Goal: Information Seeking & Learning: Learn about a topic

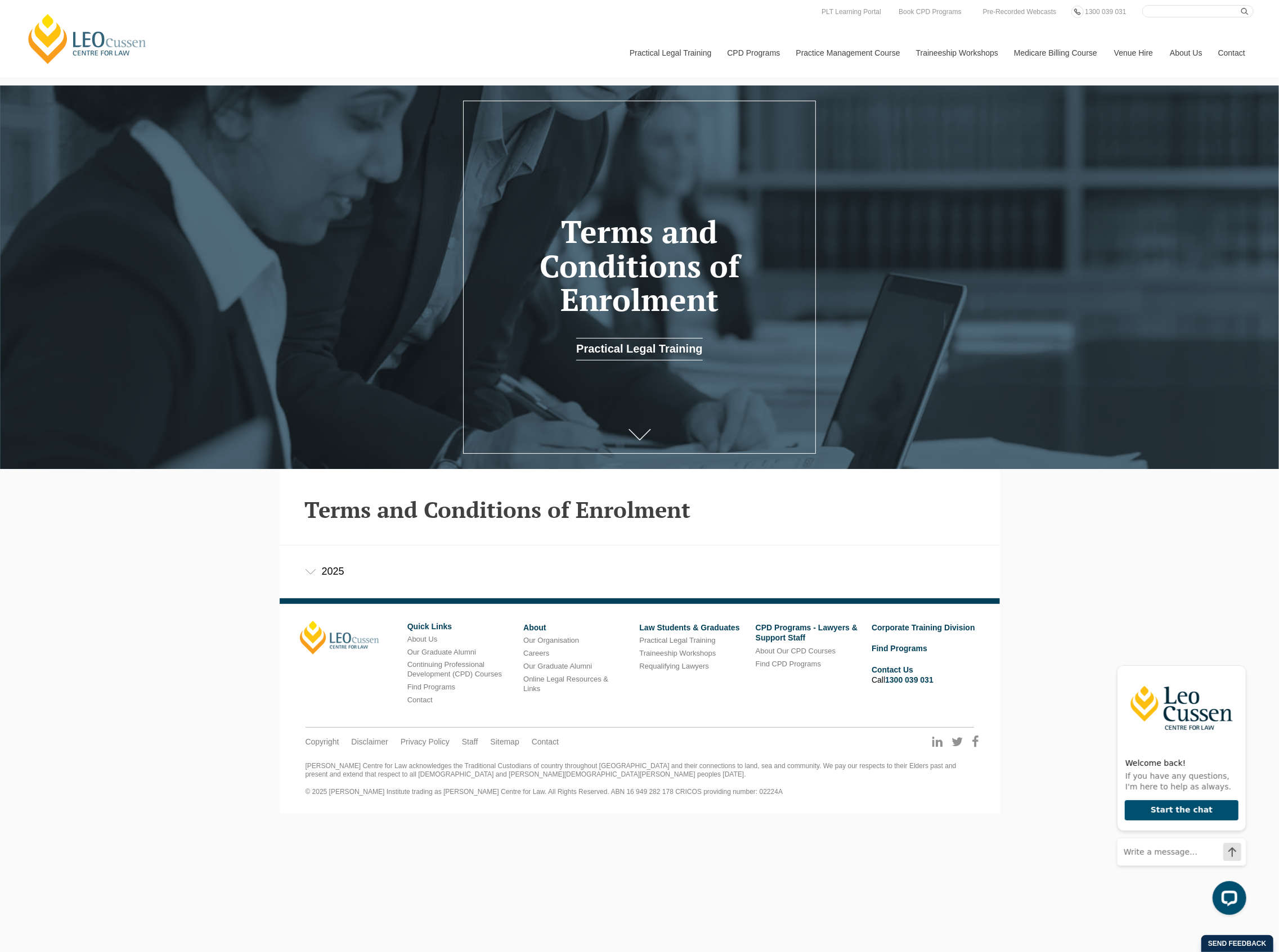
click at [318, 572] on div "2025" at bounding box center [640, 572] width 720 height 52
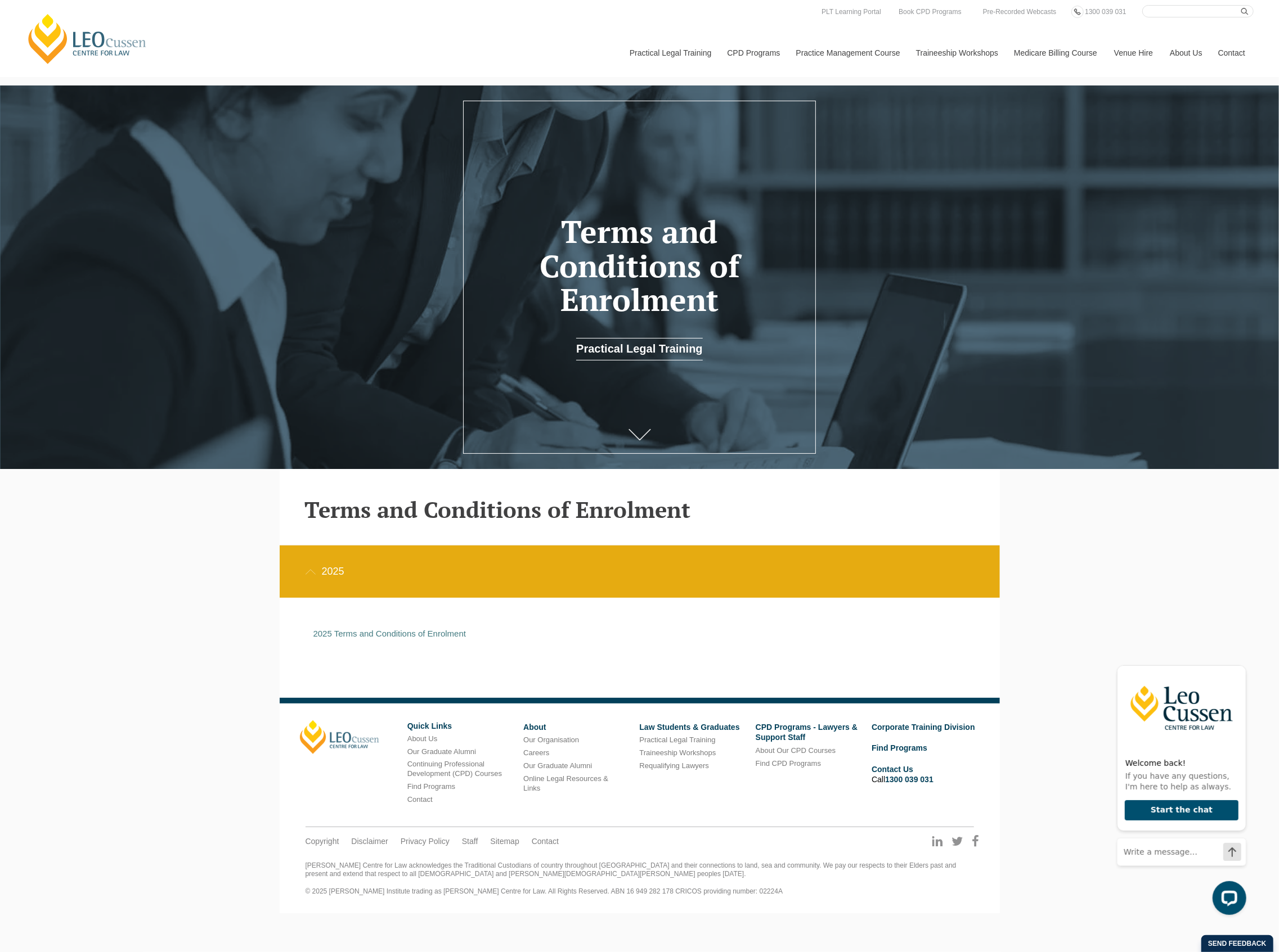
click at [1131, 567] on div "[PERSON_NAME] Centre for Law Search here Practical Legal Training Our Practical…" at bounding box center [640, 457] width 1279 height 913
drag, startPoint x: 302, startPoint y: 0, endPoint x: 1162, endPoint y: 531, distance: 1010.7
click at [1162, 531] on div "[PERSON_NAME] Centre for Law Search here Practical Legal Training Our Practical…" at bounding box center [640, 457] width 1279 height 913
